Goal: Book appointment/travel/reservation

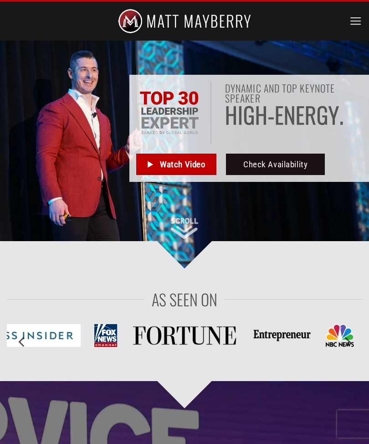
click at [351, 26] on icon "Menu" at bounding box center [356, 22] width 13 height 16
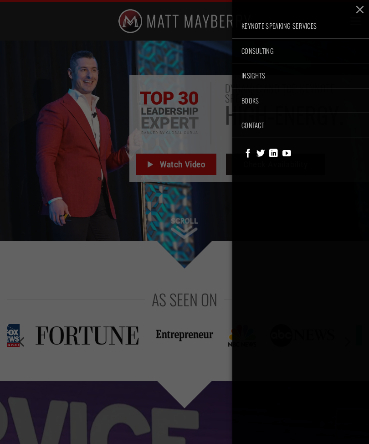
click at [360, 10] on button "button" at bounding box center [360, 9] width 18 height 18
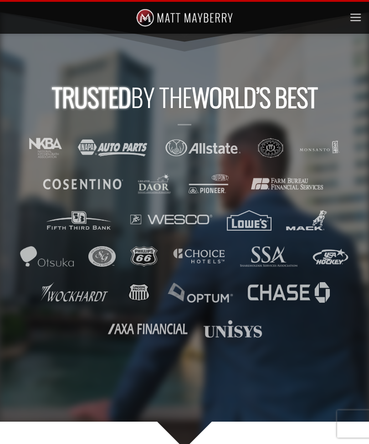
scroll to position [2030, 0]
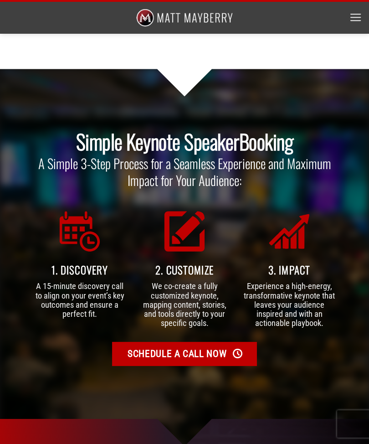
scroll to position [2901, 0]
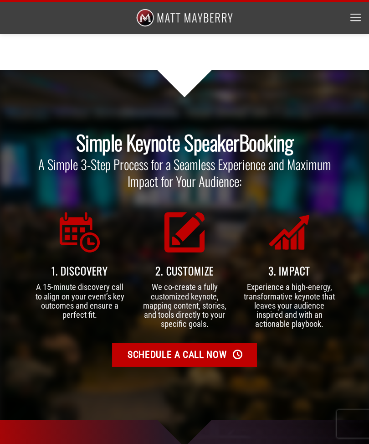
click at [223, 347] on span "Schedule A Call Now" at bounding box center [177, 355] width 99 height 16
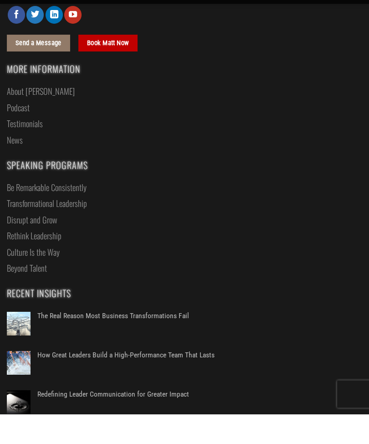
scroll to position [737, 0]
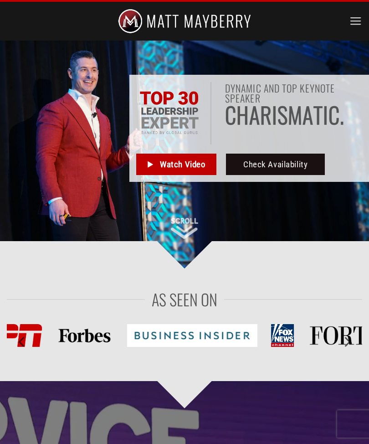
click at [351, 24] on icon "Menu" at bounding box center [356, 22] width 13 height 16
